Goal: Task Accomplishment & Management: Use online tool/utility

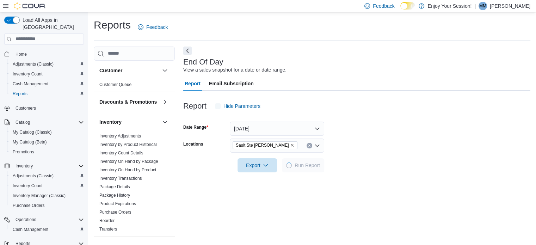
scroll to position [5, 0]
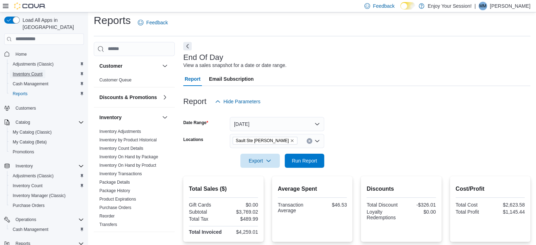
click at [31, 71] on span "Inventory Count" at bounding box center [28, 74] width 30 height 6
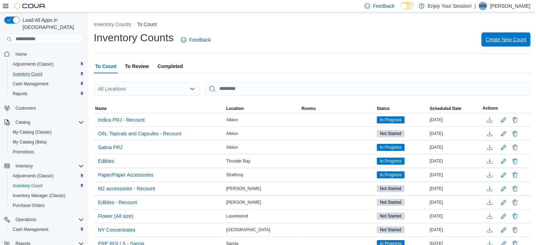
click at [507, 35] on span "Create New Count" at bounding box center [506, 39] width 41 height 14
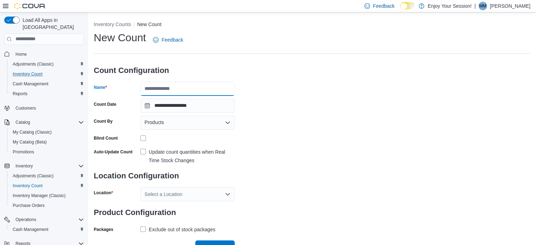
click at [176, 85] on input "Name" at bounding box center [187, 89] width 94 height 14
type input "*******"
click at [141, 151] on label "Update count quantities when Real Time Stock Changes" at bounding box center [187, 156] width 94 height 17
click at [141, 225] on label "Exclude out of stock packages" at bounding box center [177, 229] width 75 height 8
click at [161, 196] on div "Select a Location" at bounding box center [187, 194] width 94 height 14
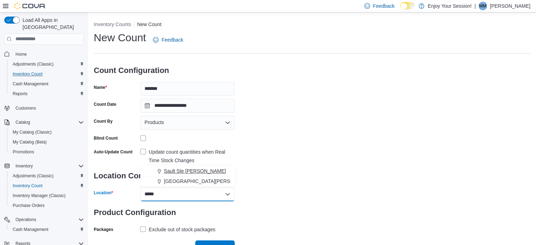
type input "*****"
click at [181, 170] on span "Sault Ste [PERSON_NAME]" at bounding box center [195, 170] width 62 height 7
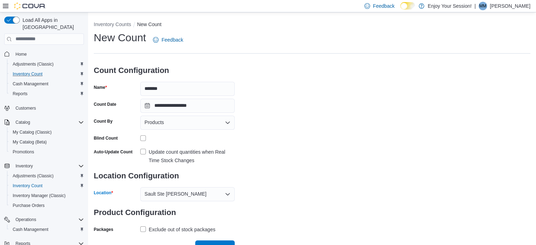
click at [349, 170] on div "**********" at bounding box center [312, 133] width 437 height 204
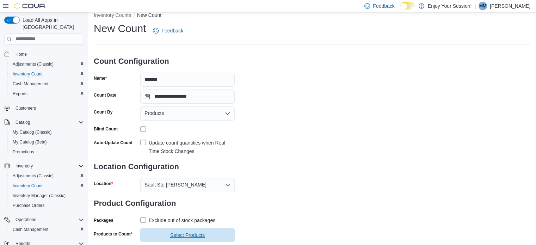
click at [194, 235] on span "Select Products" at bounding box center [187, 235] width 35 height 7
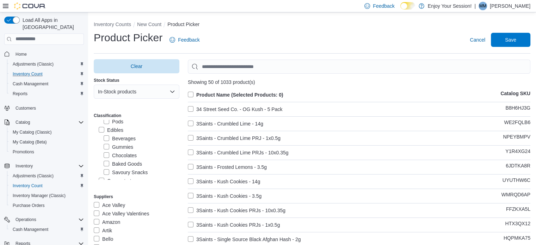
scroll to position [97, 0]
click at [102, 131] on label "Edibles" at bounding box center [111, 129] width 25 height 8
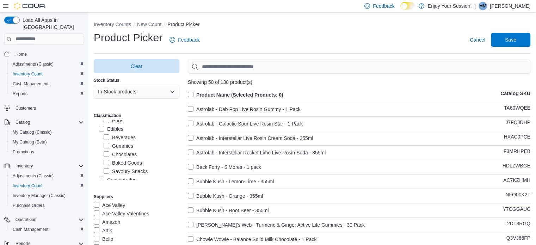
click at [103, 130] on label "Edibles" at bounding box center [111, 129] width 25 height 8
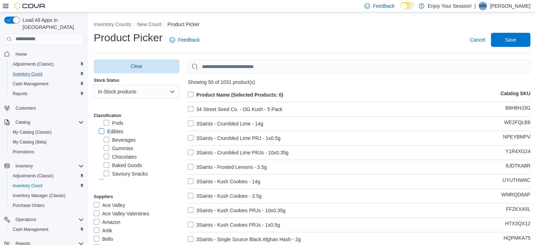
scroll to position [94, 0]
click at [105, 149] on label "Gummies" at bounding box center [119, 149] width 30 height 8
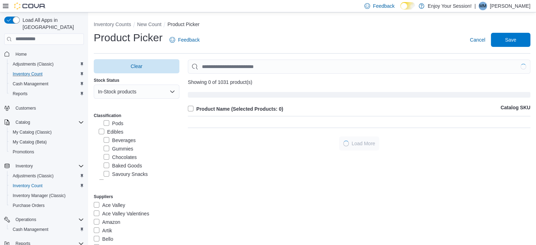
click at [105, 158] on label "Chocolates" at bounding box center [120, 157] width 33 height 8
click at [105, 170] on label "Baked Goods" at bounding box center [123, 165] width 38 height 8
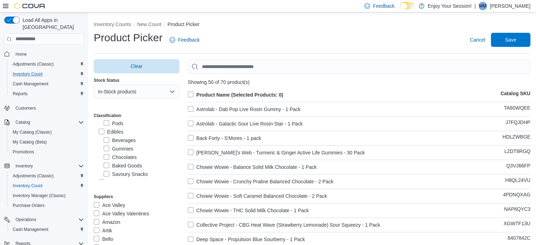
click at [106, 174] on label "Savoury Snacks" at bounding box center [126, 174] width 44 height 8
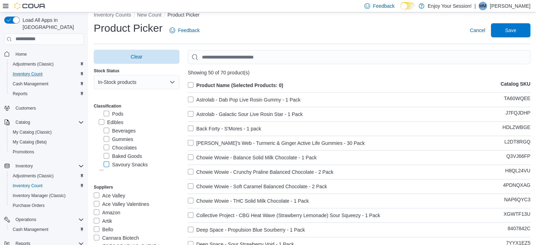
scroll to position [7, 0]
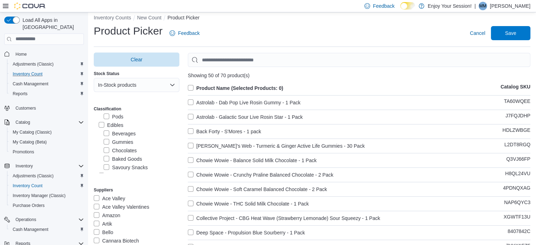
click at [192, 88] on label "Product Name (Selected Products: 0)" at bounding box center [236, 88] width 96 height 8
click at [513, 27] on span "Save" at bounding box center [510, 33] width 31 height 14
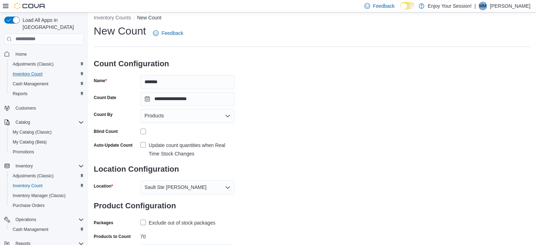
scroll to position [40, 0]
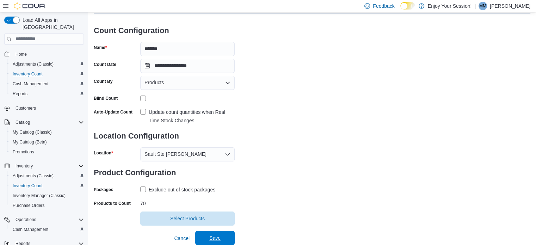
click at [219, 234] on span "Save" at bounding box center [215, 238] width 31 height 14
